Goal: Navigation & Orientation: Find specific page/section

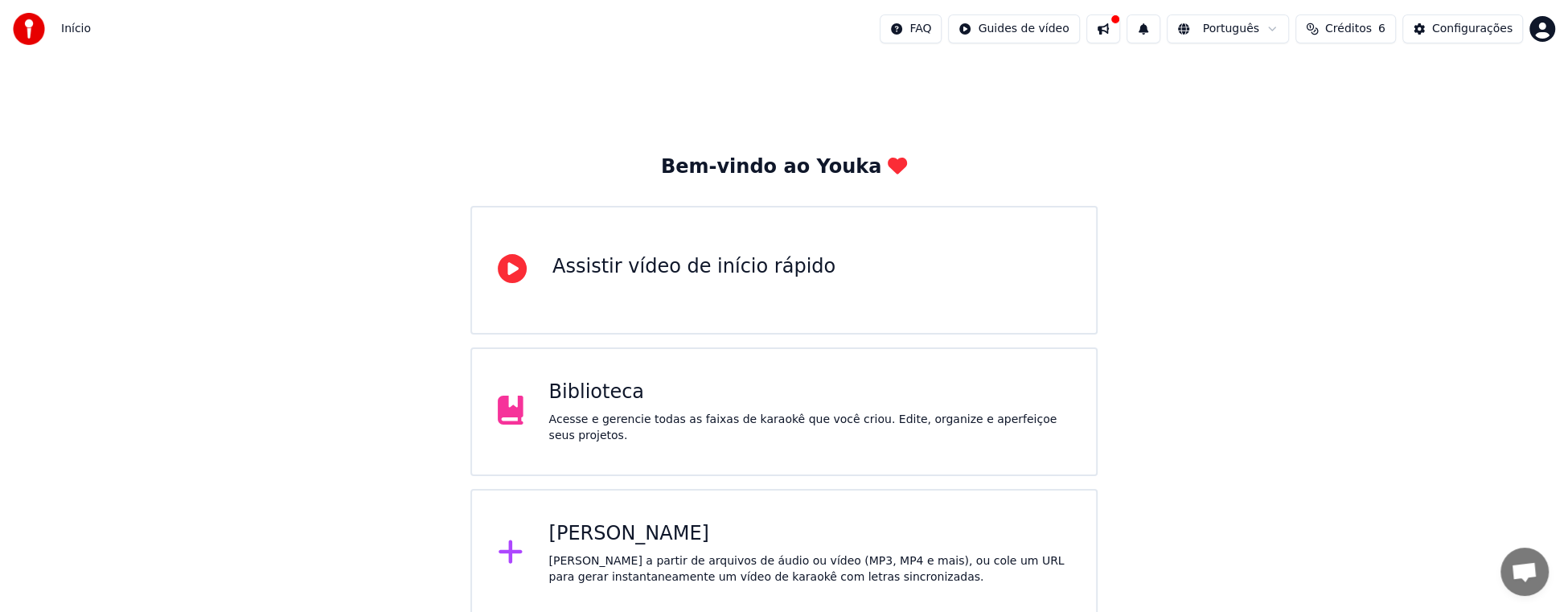
click at [1372, 32] on span "Créditos" at bounding box center [1349, 29] width 46 height 16
click at [1368, 151] on button "Atualizar" at bounding box center [1354, 150] width 90 height 29
click at [1461, 31] on div "Configurações" at bounding box center [1471, 29] width 80 height 16
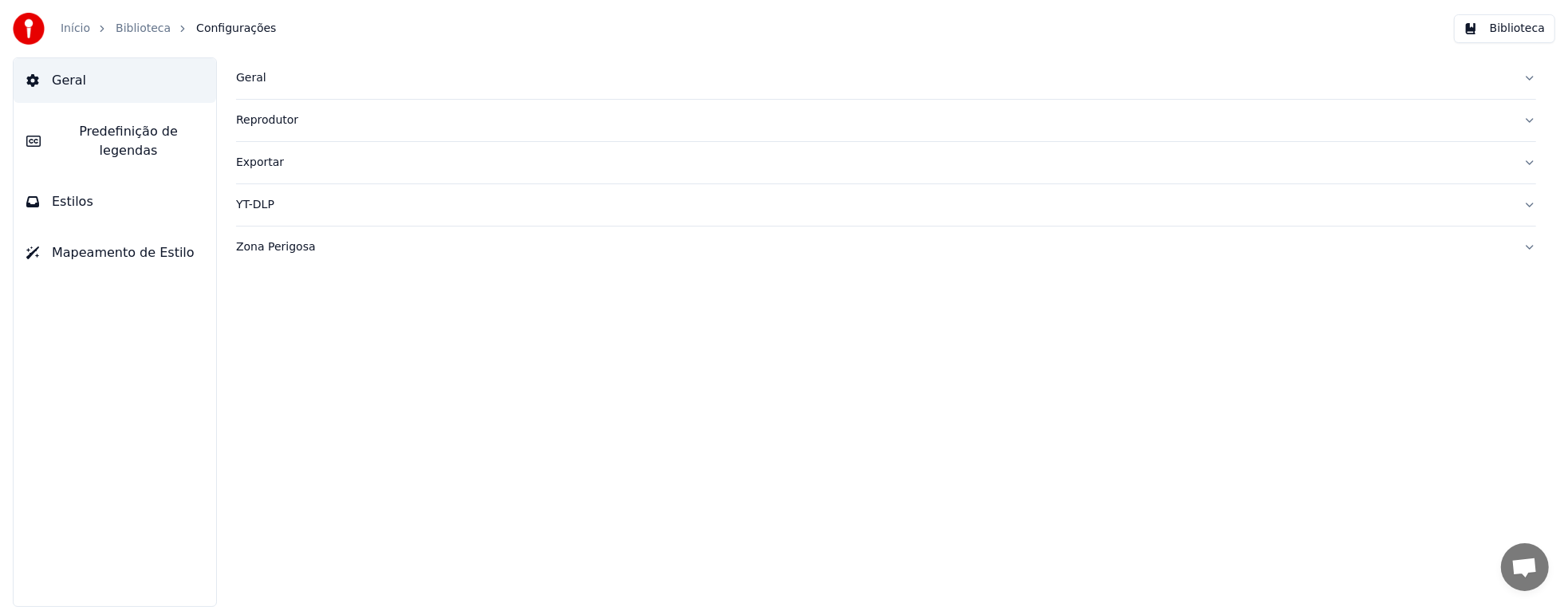
click at [1512, 33] on button "Biblioteca" at bounding box center [1505, 29] width 102 height 29
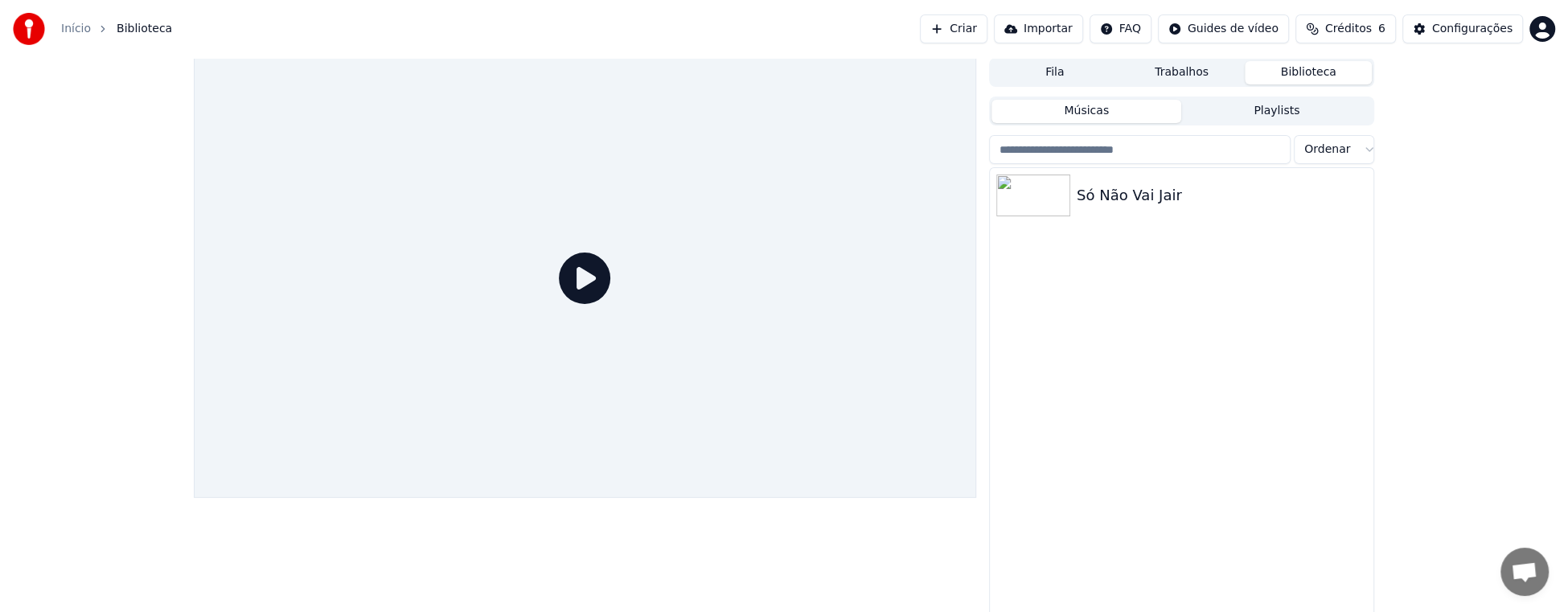
click at [1552, 29] on html "Início Biblioteca Criar Importar FAQ Guides de vídeo Créditos 6 Configurações F…" at bounding box center [784, 306] width 1568 height 612
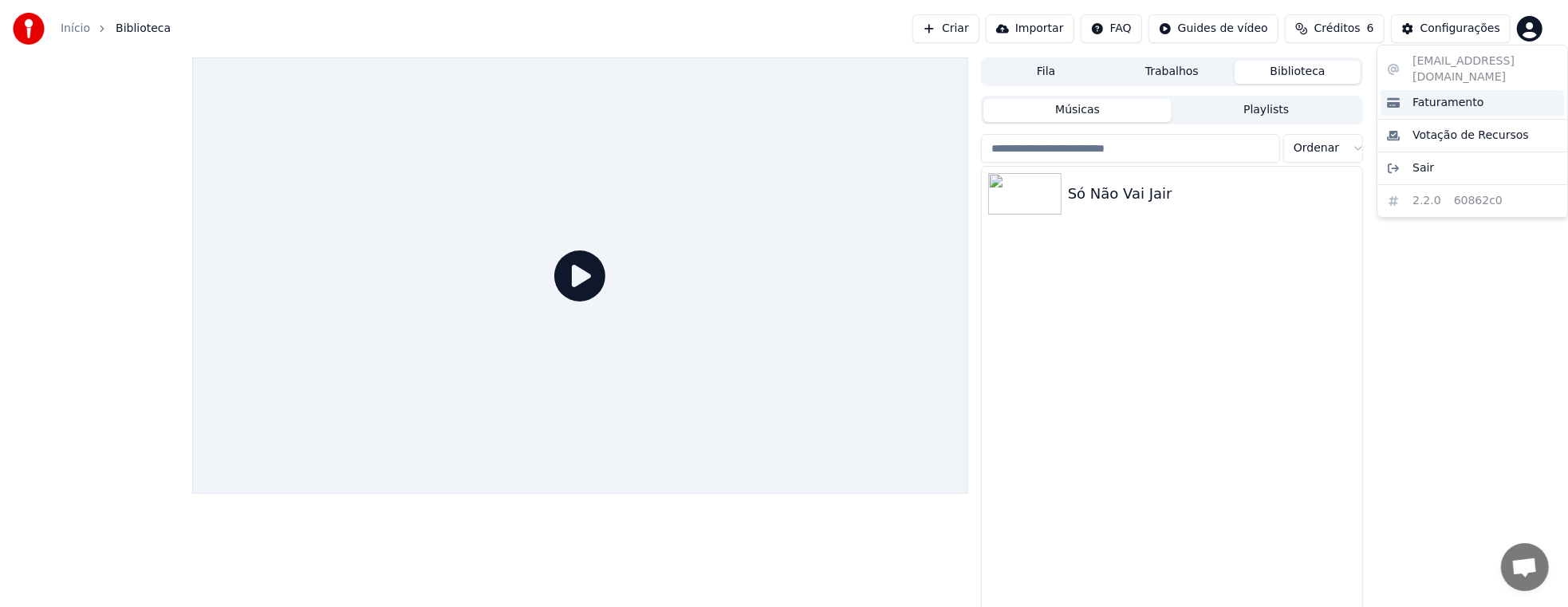
click at [1464, 95] on span "Faturamento" at bounding box center [1448, 103] width 71 height 16
